Goal: Ask a question

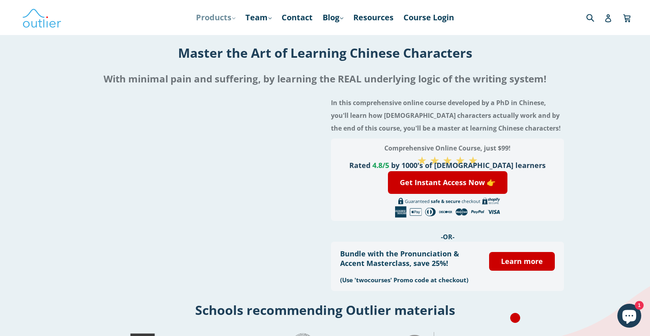
click at [232, 20] on icon ".cls-1{fill:#231f20}" at bounding box center [233, 18] width 3 height 3
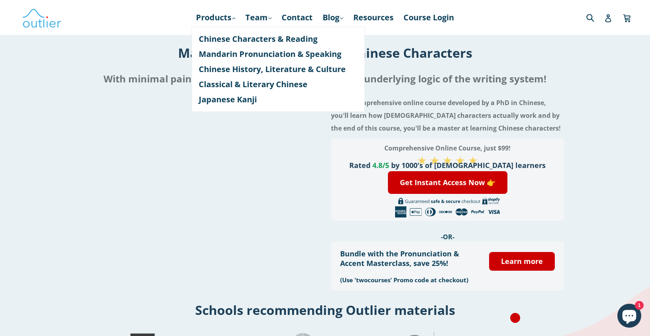
drag, startPoint x: 157, startPoint y: 45, endPoint x: 86, endPoint y: 33, distance: 72.8
click at [157, 45] on h1 "Master the Art of Learning Chinese Characters" at bounding box center [325, 52] width 650 height 17
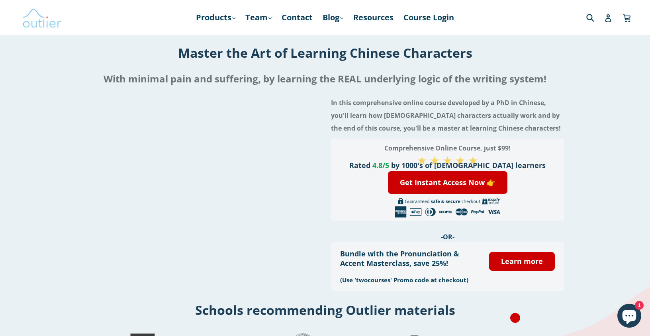
click at [50, 24] on img at bounding box center [42, 17] width 40 height 23
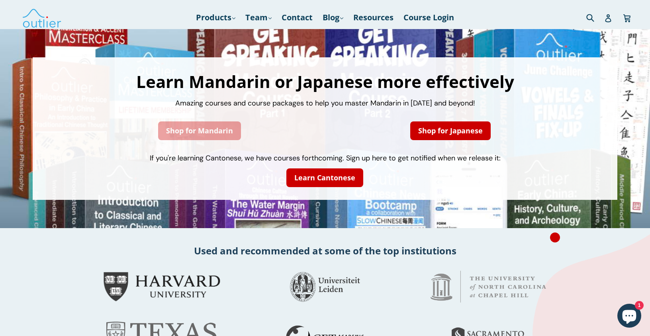
click at [222, 133] on link "Shop for Mandarin" at bounding box center [199, 131] width 83 height 19
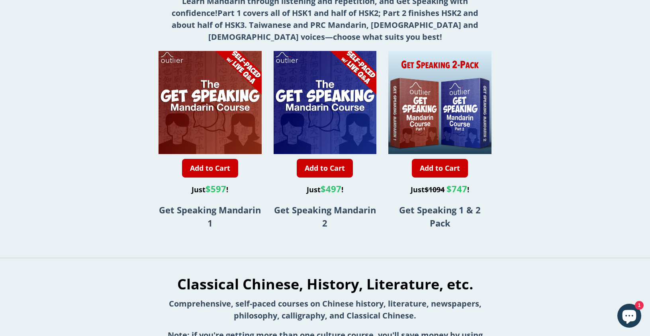
scroll to position [546, 0]
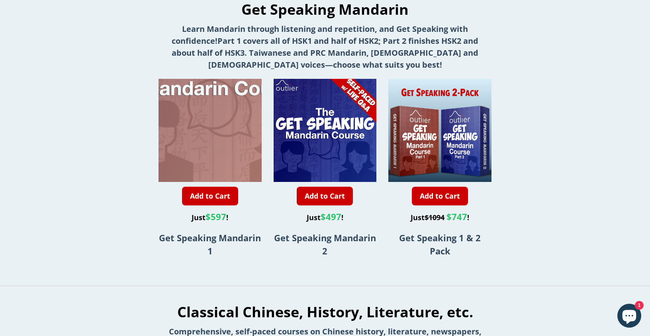
click at [199, 148] on div at bounding box center [221, 79] width 206 height 206
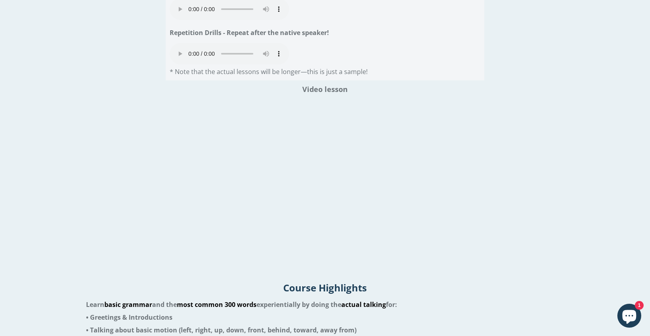
scroll to position [1183, 0]
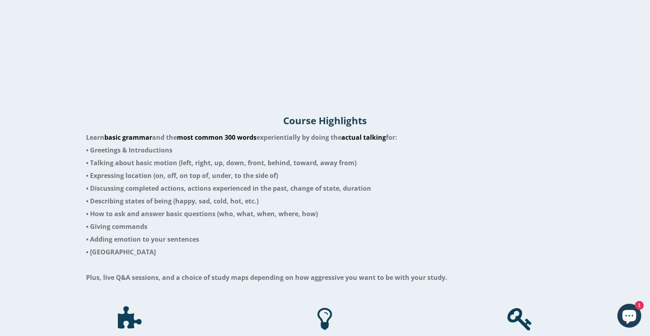
click at [631, 316] on icon "Chat window" at bounding box center [630, 317] width 14 height 14
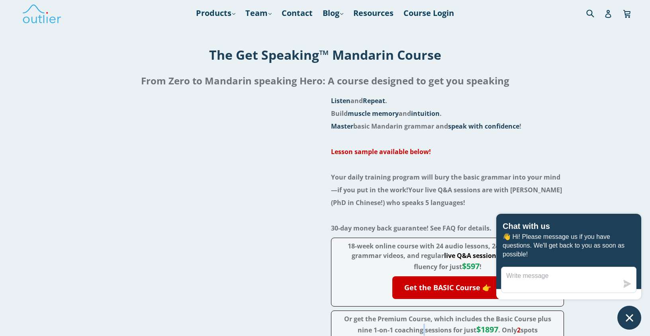
scroll to position [12, 0]
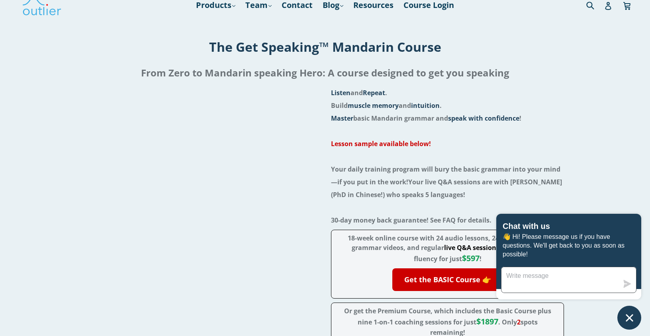
click at [539, 273] on textarea "Message us" at bounding box center [560, 280] width 117 height 26
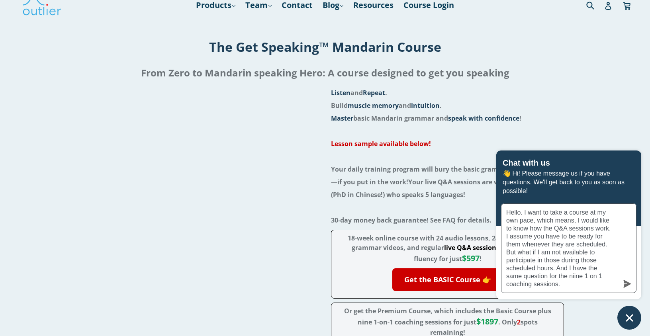
type textarea "Hello. I want to take a course at my own pace, which means, I would like to kno…"
click at [625, 284] on icon "submit" at bounding box center [628, 284] width 8 height 8
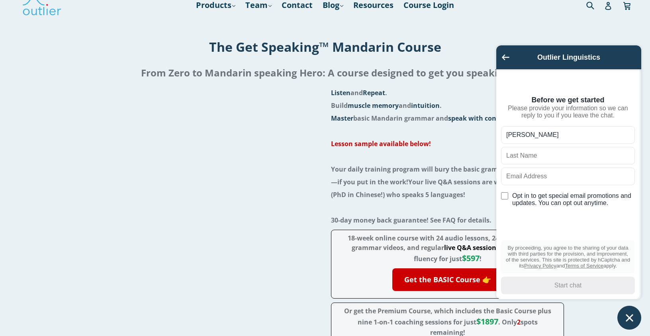
type input "Celia"
click at [524, 163] on input "text" at bounding box center [568, 156] width 134 height 18
type input "Stamerra"
click at [531, 175] on input "text" at bounding box center [568, 177] width 134 height 18
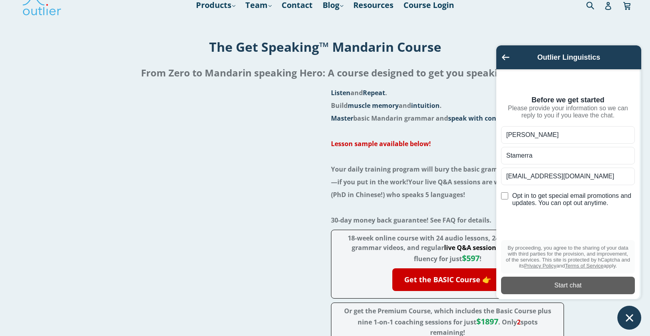
type input "stamecel@gmail.com"
click at [571, 286] on div "Start chat" at bounding box center [568, 285] width 124 height 9
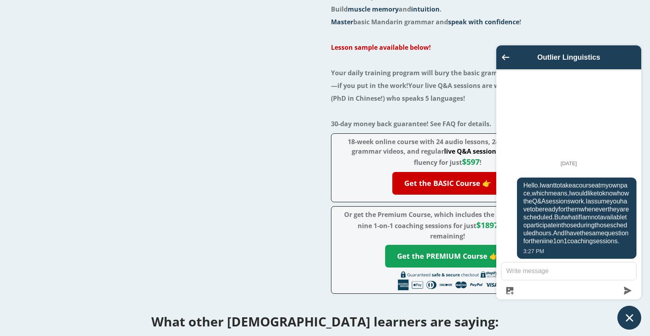
scroll to position [0, 0]
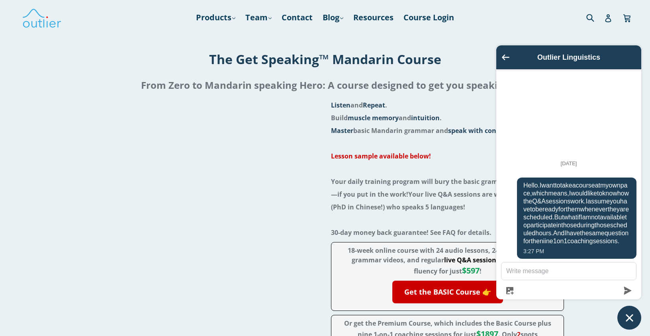
click at [630, 318] on icon "Chat window" at bounding box center [629, 317] width 7 height 7
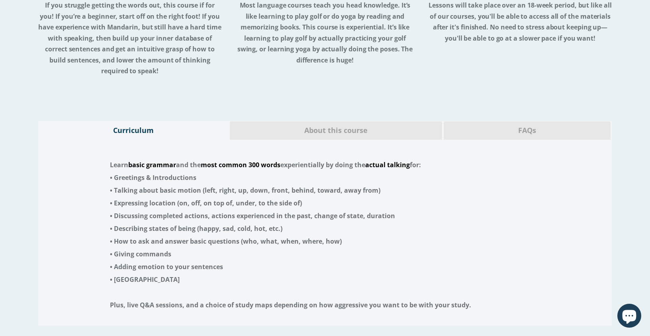
scroll to position [1533, 0]
click at [504, 126] on span "FAQs" at bounding box center [527, 131] width 155 height 10
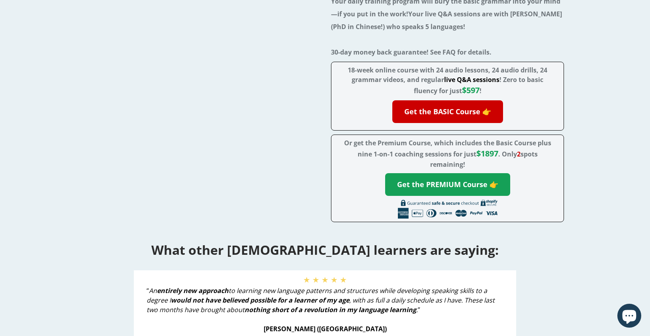
scroll to position [0, 0]
